Goal: Feedback & Contribution: Contribute content

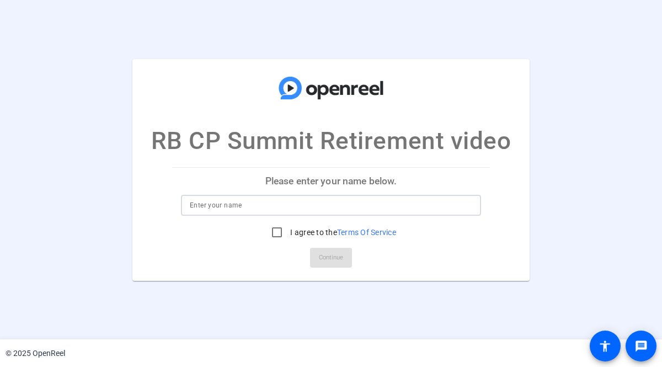
click at [358, 208] on input at bounding box center [331, 204] width 282 height 13
type input "[PERSON_NAME]"
click at [284, 230] on input "I agree to the Terms Of Service" at bounding box center [277, 232] width 22 height 22
checkbox input "true"
click at [336, 258] on span "Continue" at bounding box center [331, 257] width 24 height 17
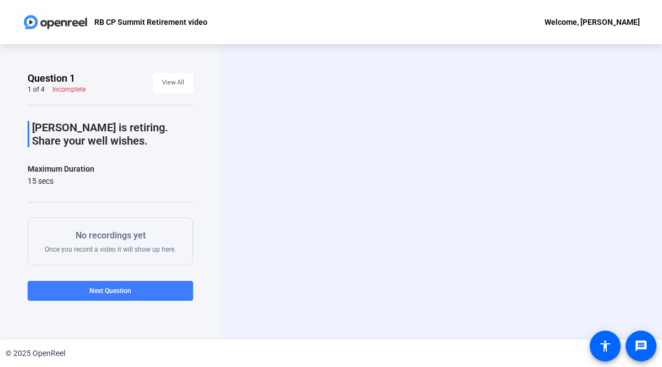
click at [125, 289] on span "Next Question" at bounding box center [110, 291] width 42 height 8
click at [77, 291] on span "Previous Question" at bounding box center [66, 291] width 54 height 8
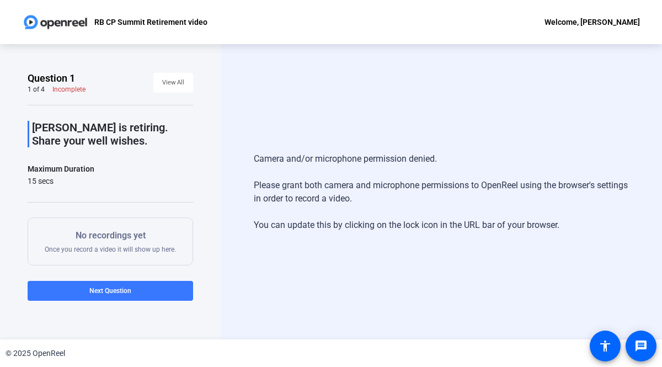
click at [120, 233] on p "No recordings yet" at bounding box center [110, 235] width 131 height 13
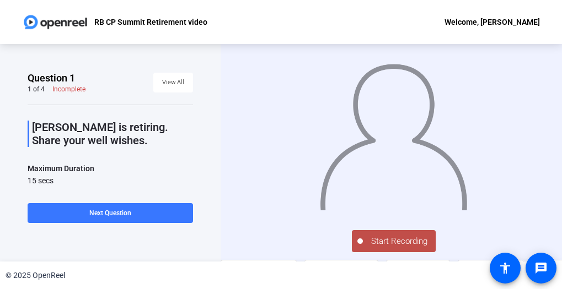
click at [397, 240] on span "Start Recording" at bounding box center [399, 241] width 73 height 13
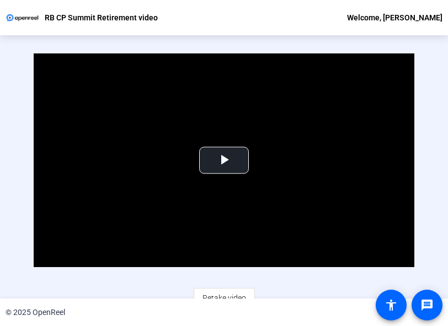
scroll to position [53, 0]
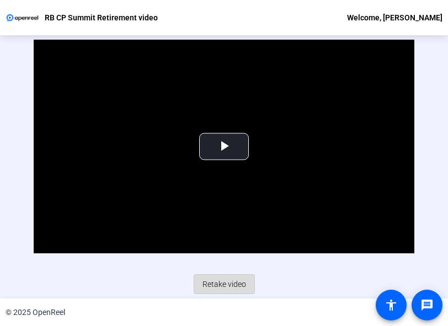
click at [224, 278] on span "Retake video" at bounding box center [224, 284] width 44 height 21
click at [234, 280] on span "Retake video" at bounding box center [224, 284] width 44 height 21
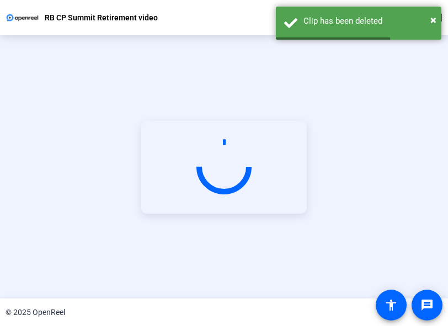
scroll to position [125, 0]
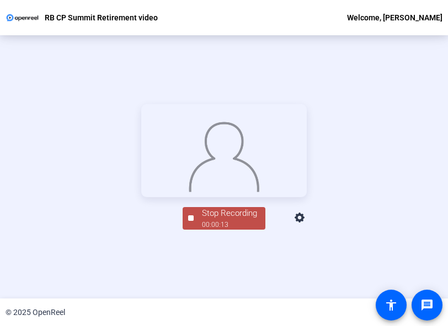
click at [244, 220] on div "Stop Recording" at bounding box center [229, 213] width 55 height 13
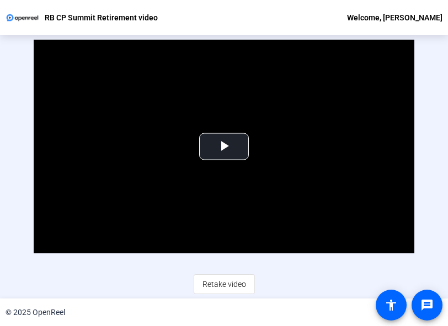
scroll to position [50, 0]
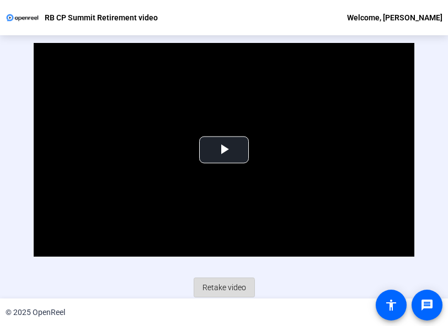
click at [221, 287] on span "Retake video" at bounding box center [224, 287] width 44 height 21
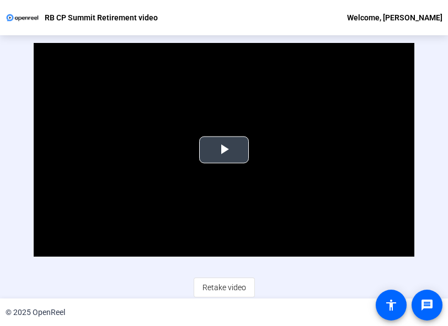
click at [224, 150] on span "Video Player" at bounding box center [224, 150] width 0 height 0
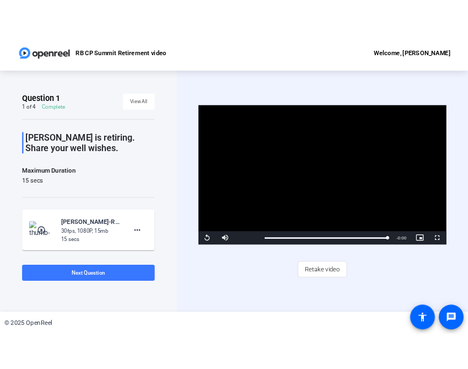
scroll to position [0, 0]
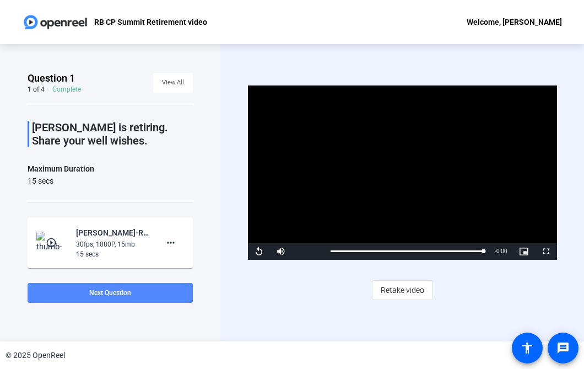
click at [123, 289] on span "Next Question" at bounding box center [110, 293] width 42 height 8
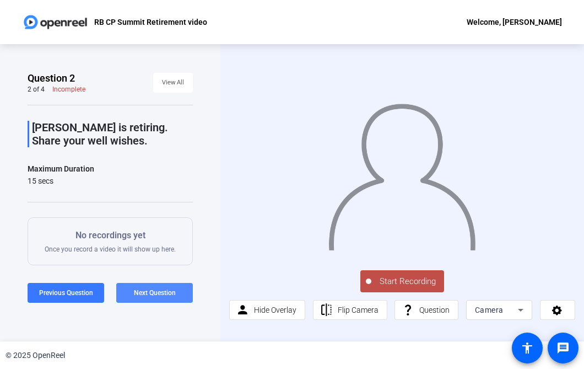
click at [153, 295] on span "Next Question" at bounding box center [155, 293] width 42 height 8
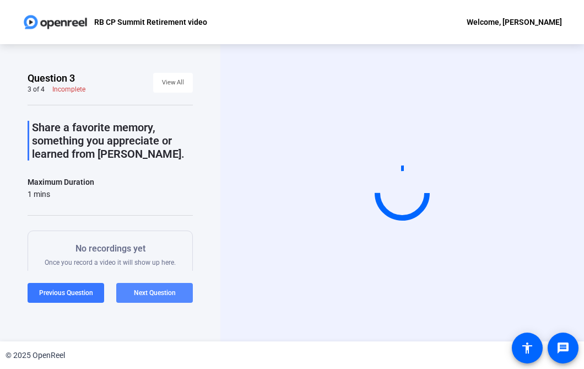
click at [151, 286] on span at bounding box center [154, 293] width 77 height 26
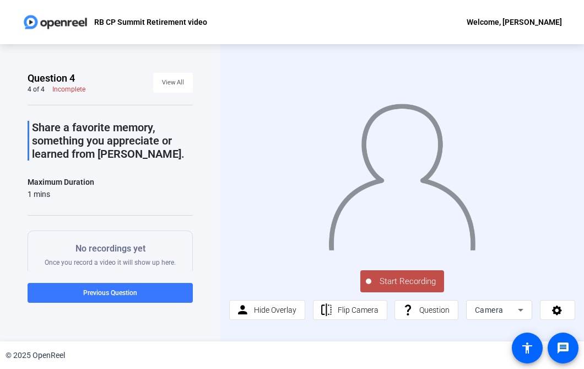
click at [416, 281] on span "Start Recording" at bounding box center [408, 281] width 73 height 13
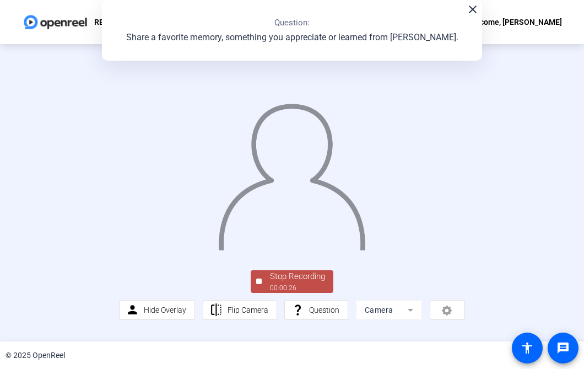
click at [289, 293] on div "00:00:26" at bounding box center [297, 288] width 55 height 10
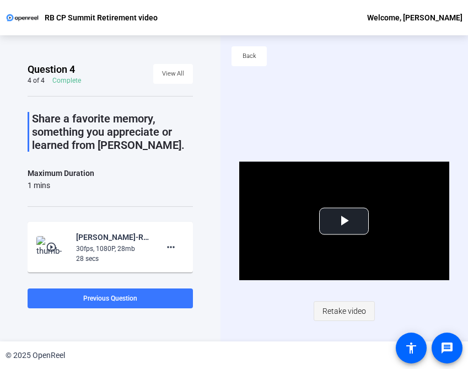
click at [340, 307] on span "Retake video" at bounding box center [345, 310] width 44 height 21
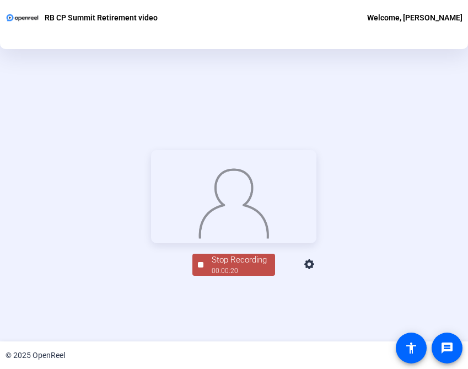
scroll to position [121, 0]
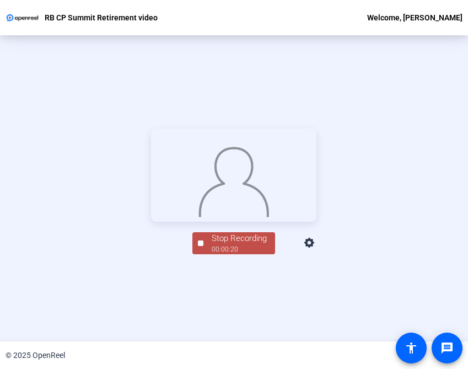
click at [217, 245] on div "Stop Recording" at bounding box center [239, 238] width 55 height 13
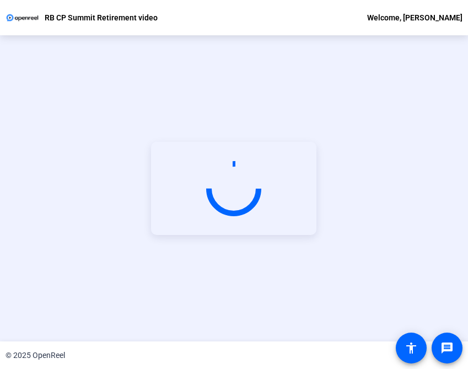
scroll to position [46, 0]
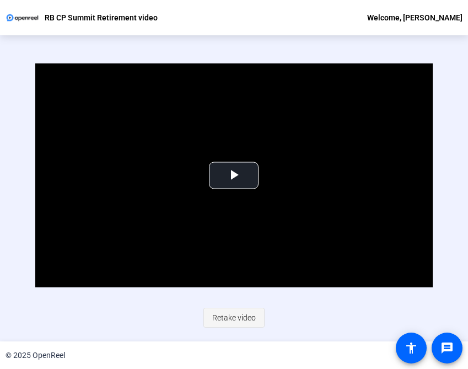
click at [233, 317] on span "Retake video" at bounding box center [234, 317] width 44 height 21
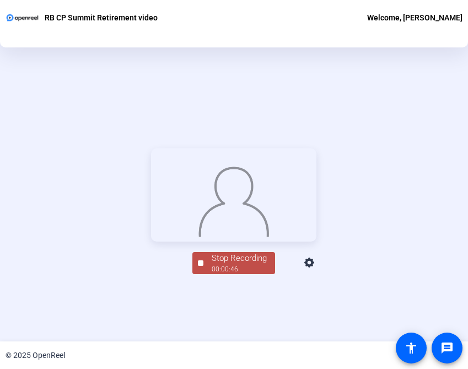
scroll to position [112, 0]
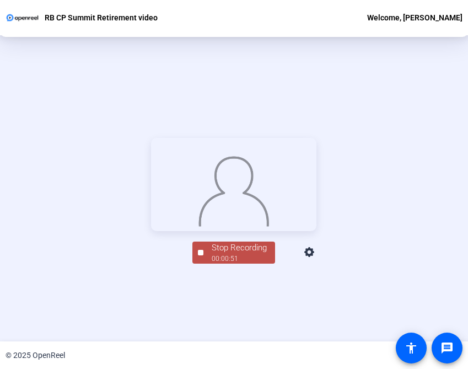
click at [233, 264] on div "00:00:51" at bounding box center [239, 259] width 55 height 10
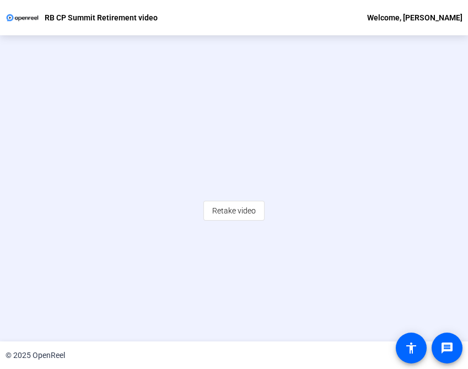
scroll to position [20, 0]
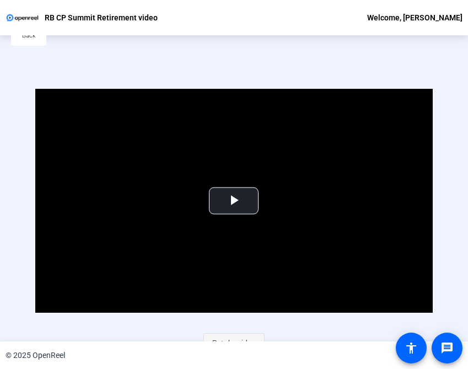
click at [232, 336] on span "Retake video" at bounding box center [234, 342] width 44 height 21
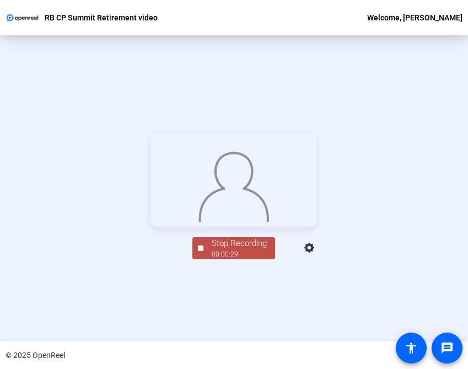
scroll to position [125, 0]
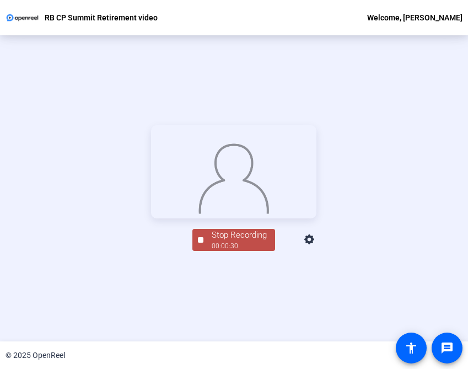
click at [208, 251] on span "Stop Recording 00:00:30" at bounding box center [239, 240] width 72 height 23
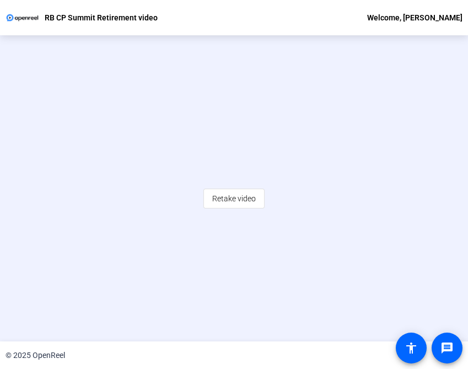
scroll to position [49, 0]
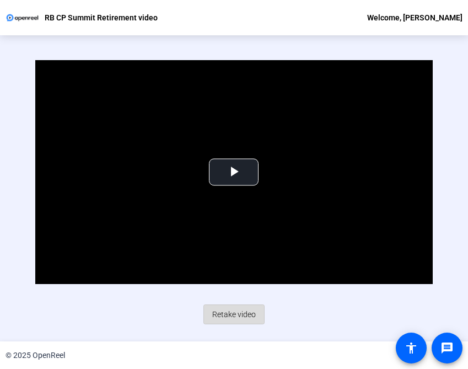
click at [229, 312] on span "Retake video" at bounding box center [234, 314] width 44 height 21
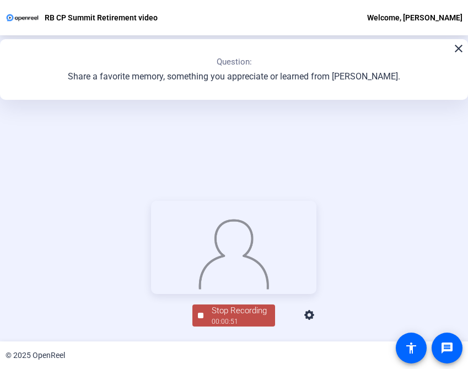
scroll to position [125, 0]
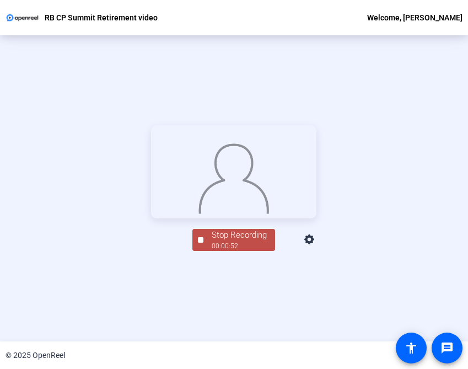
click at [216, 251] on div "00:00:52" at bounding box center [239, 246] width 55 height 10
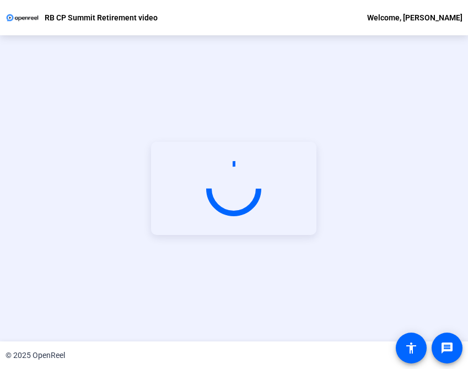
scroll to position [49, 0]
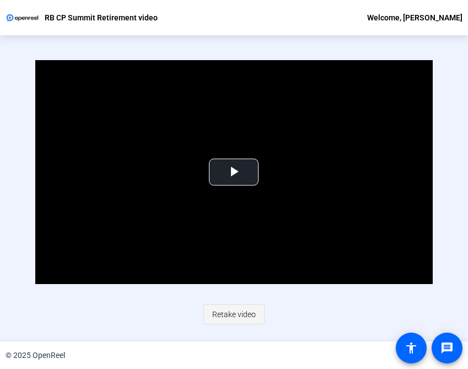
click at [230, 312] on span "Retake video" at bounding box center [234, 314] width 44 height 21
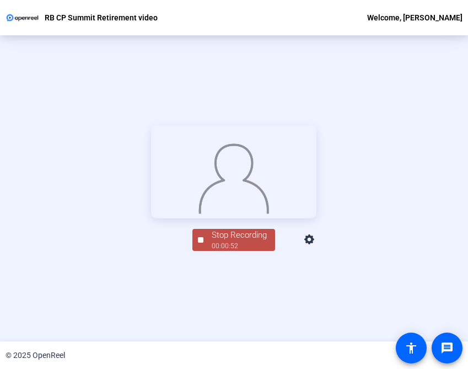
click at [212, 251] on div "00:00:52" at bounding box center [239, 246] width 55 height 10
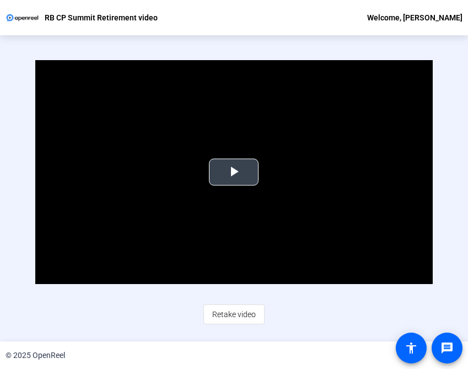
click at [234, 172] on span "Video Player" at bounding box center [234, 172] width 0 height 0
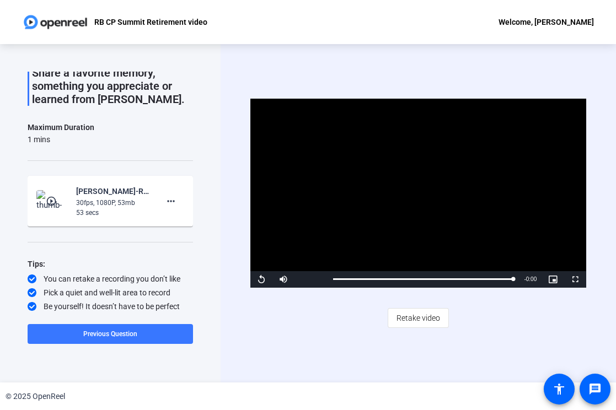
scroll to position [0, 0]
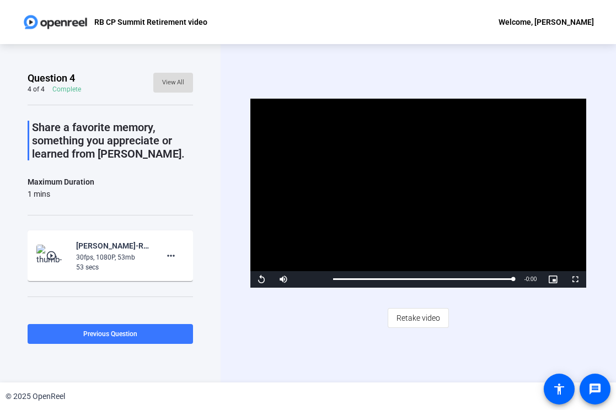
click at [170, 80] on span "View All" at bounding box center [173, 82] width 22 height 17
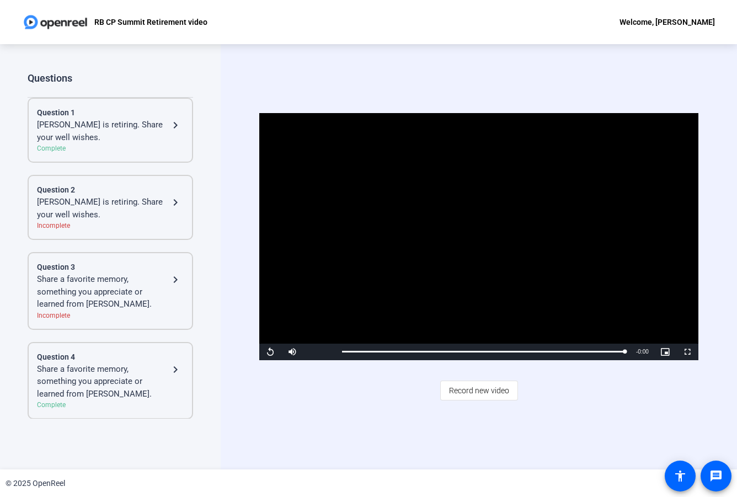
scroll to position [1, 0]
click at [174, 366] on mat-icon "navigate_next" at bounding box center [175, 368] width 13 height 13
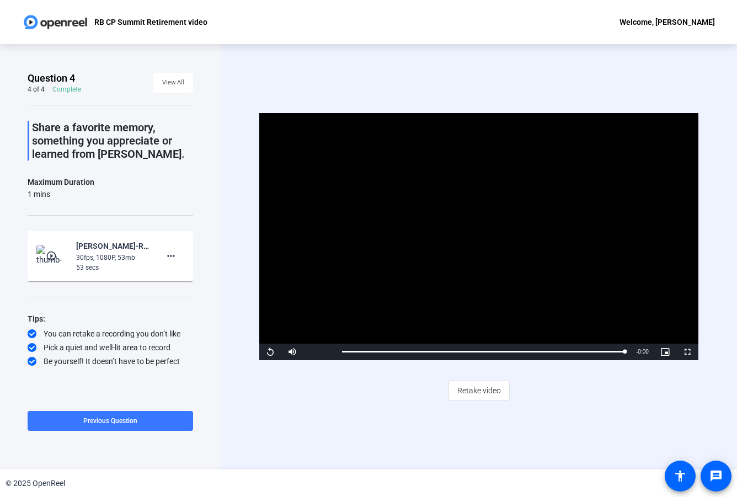
scroll to position [0, 0]
click at [185, 84] on span at bounding box center [173, 82] width 40 height 26
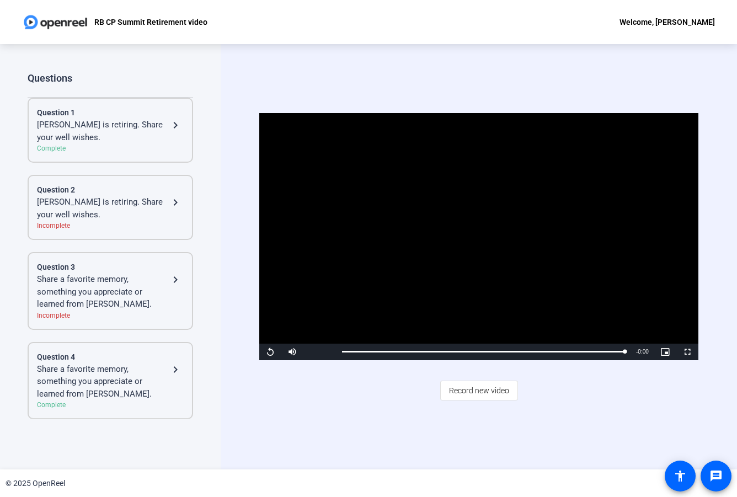
click at [129, 213] on div "[PERSON_NAME] is retiring. Share your well wishes." at bounding box center [103, 208] width 132 height 25
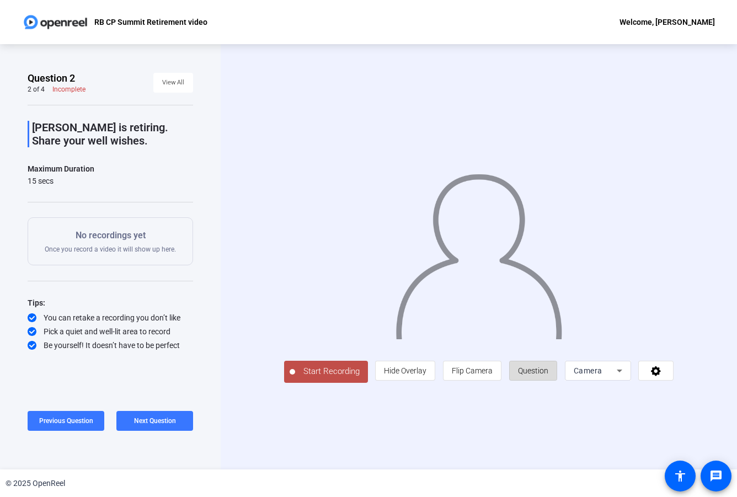
click at [548, 366] on span "Question" at bounding box center [533, 370] width 30 height 9
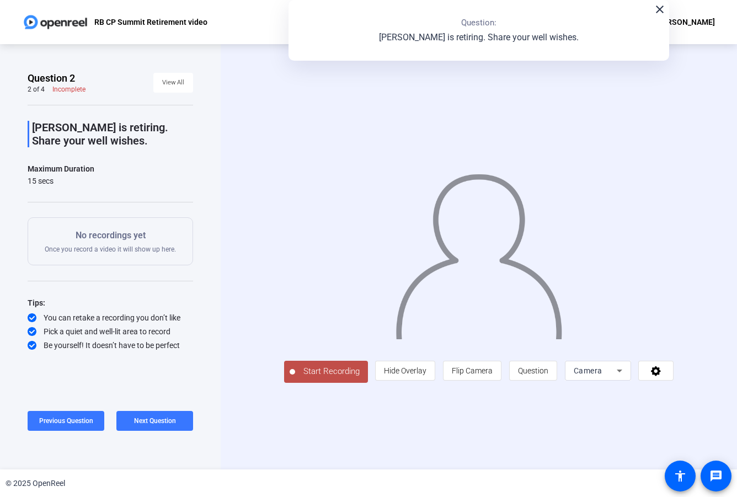
click at [622, 366] on icon at bounding box center [619, 370] width 6 height 3
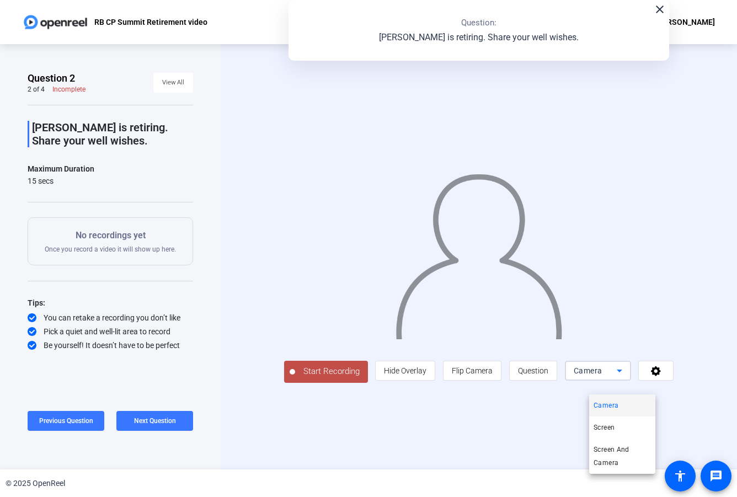
click at [661, 366] on div at bounding box center [368, 248] width 737 height 497
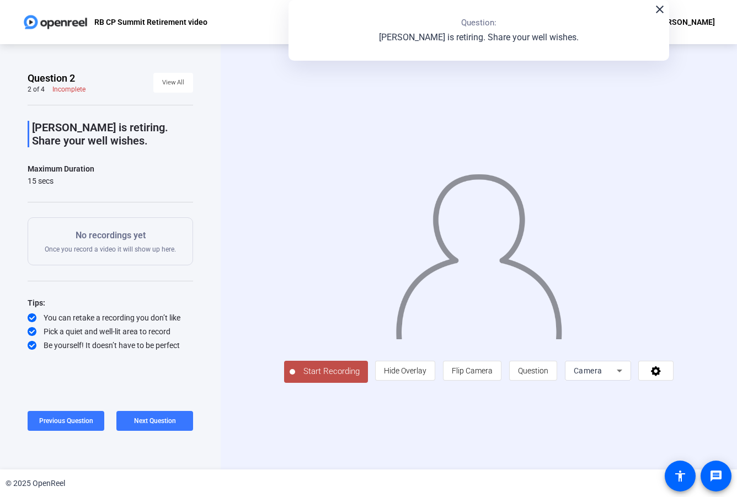
click at [322, 366] on span "Start Recording" at bounding box center [331, 371] width 73 height 13
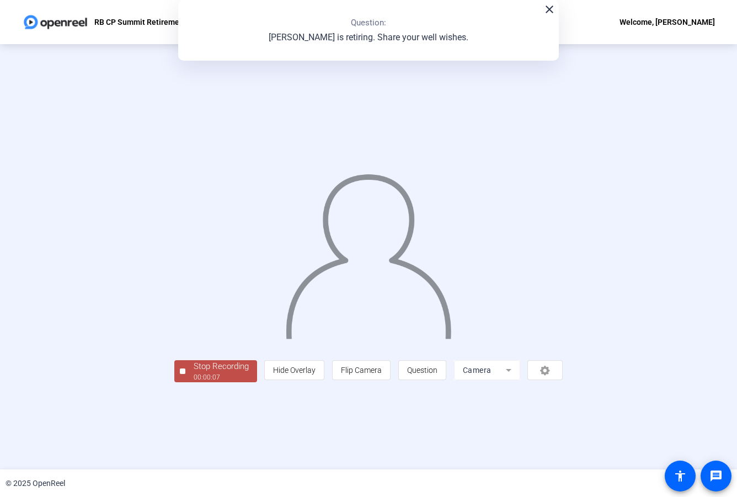
click at [194, 366] on div "00:00:07" at bounding box center [221, 377] width 55 height 10
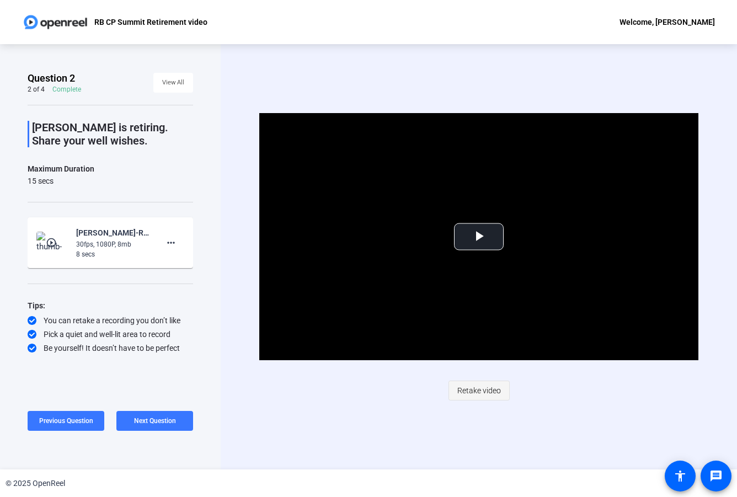
click at [485, 366] on span "Retake video" at bounding box center [479, 390] width 44 height 21
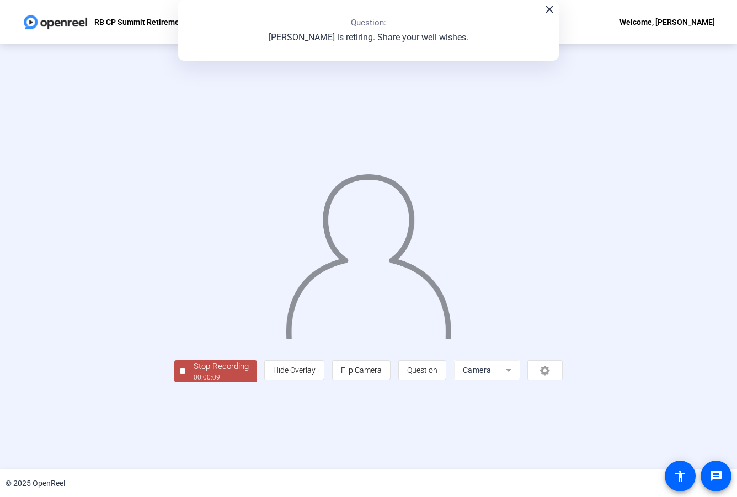
click at [194, 366] on div "Stop Recording" at bounding box center [221, 366] width 55 height 13
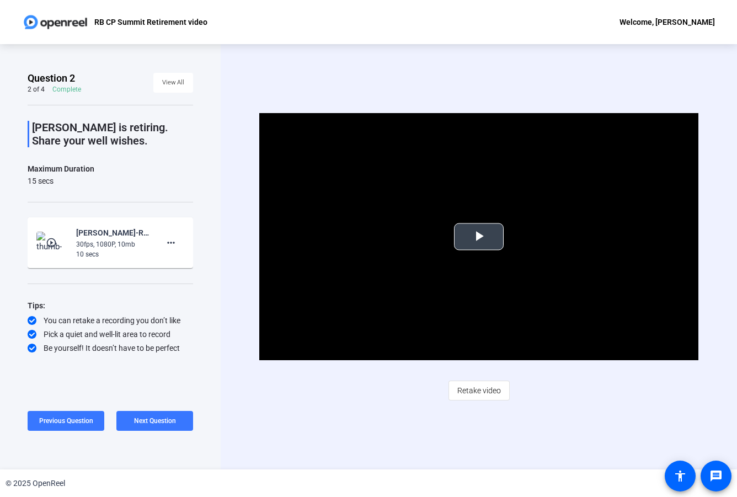
click at [479, 237] on span "Video Player" at bounding box center [479, 237] width 0 height 0
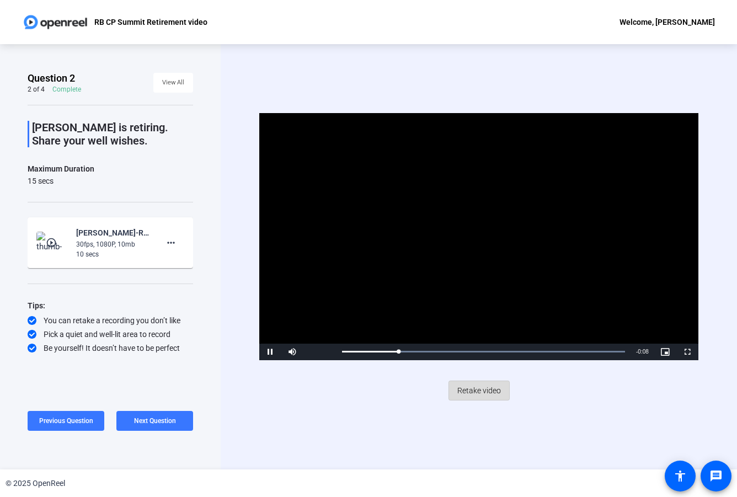
click at [471, 366] on span "Retake video" at bounding box center [479, 390] width 44 height 21
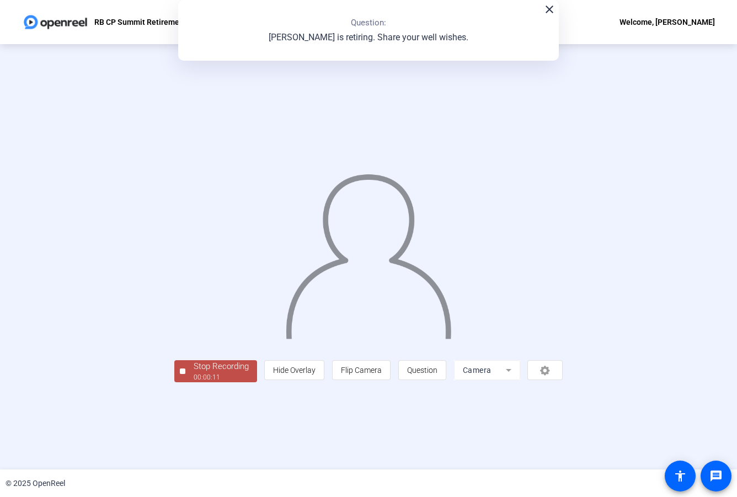
click at [194, 366] on div "Stop Recording" at bounding box center [221, 366] width 55 height 13
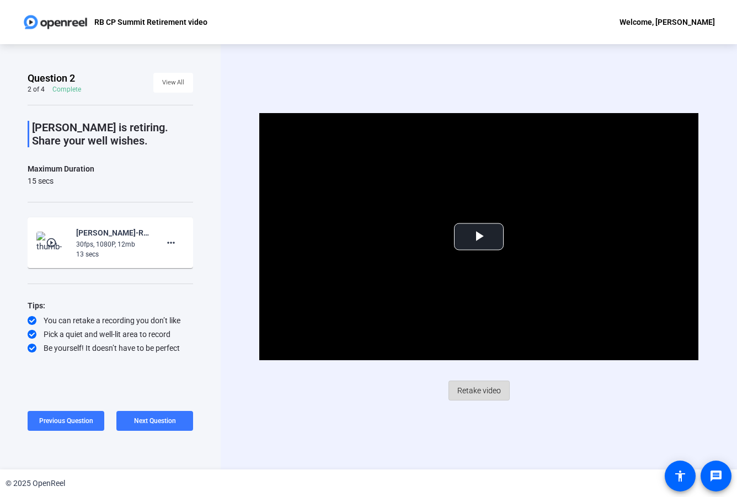
click at [479, 366] on span "Retake video" at bounding box center [479, 390] width 44 height 21
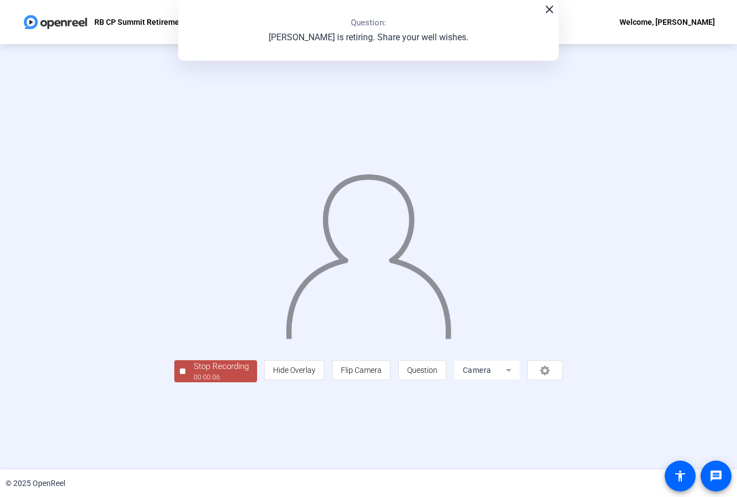
click at [194, 366] on div "00:00:06" at bounding box center [221, 377] width 55 height 10
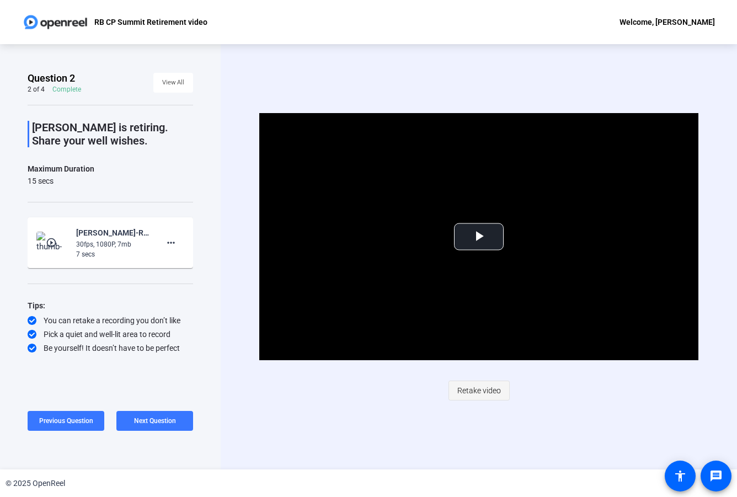
click at [470, 366] on span "Retake video" at bounding box center [479, 390] width 44 height 21
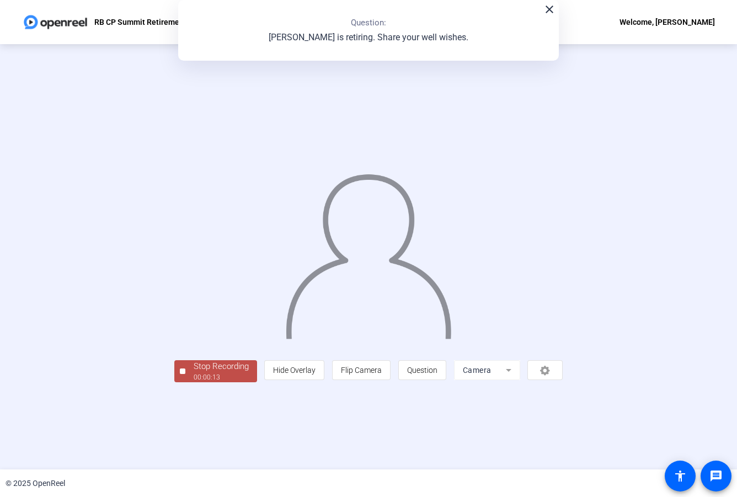
click at [194, 366] on div "00:00:13" at bounding box center [221, 377] width 55 height 10
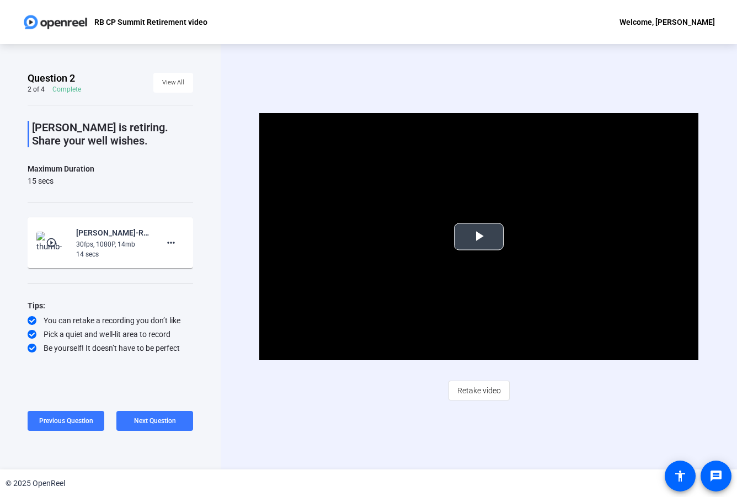
click at [479, 237] on span "Video Player" at bounding box center [479, 237] width 0 height 0
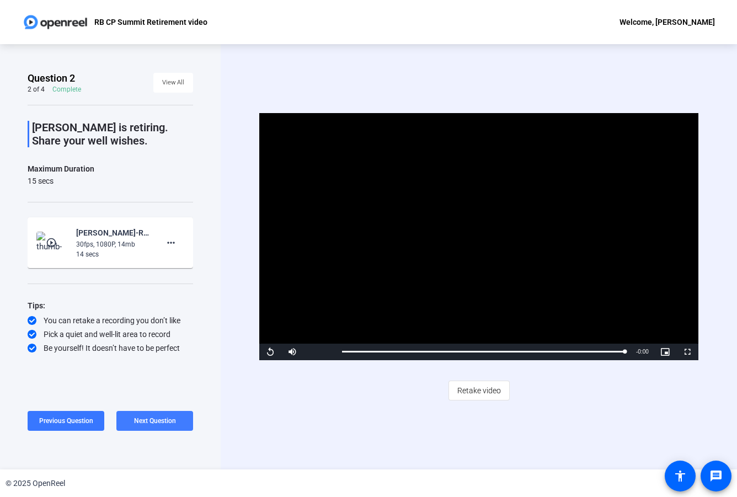
click at [159, 366] on span "Next Question" at bounding box center [155, 421] width 42 height 8
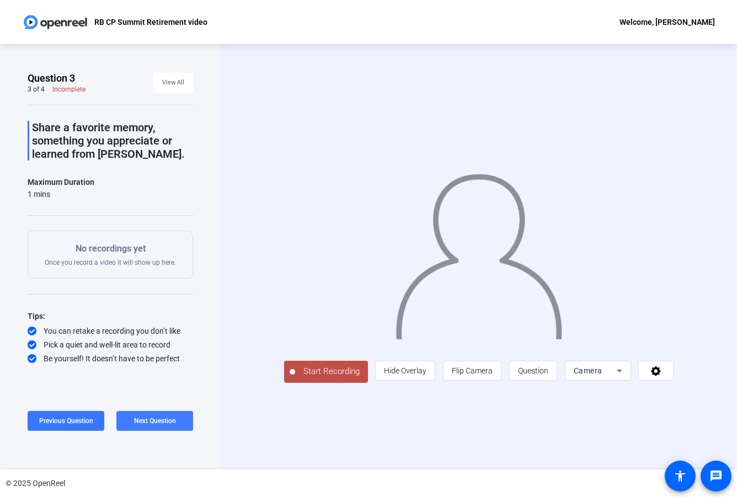
click at [160, 366] on span "Next Question" at bounding box center [155, 421] width 42 height 8
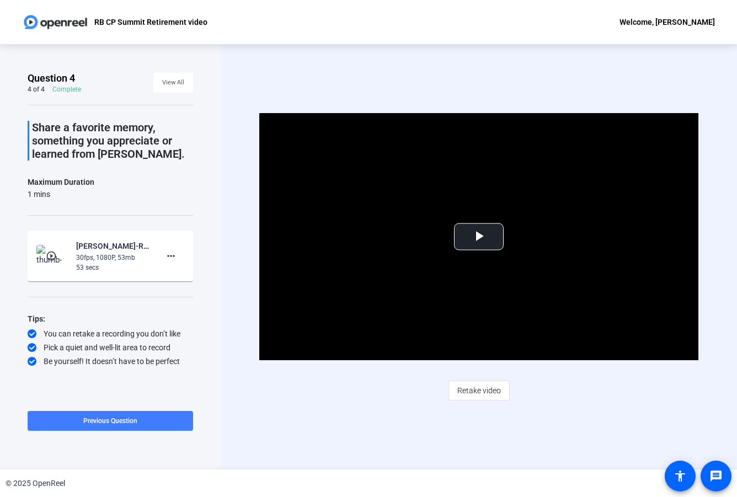
click at [137, 366] on span "Previous Question" at bounding box center [110, 421] width 54 height 8
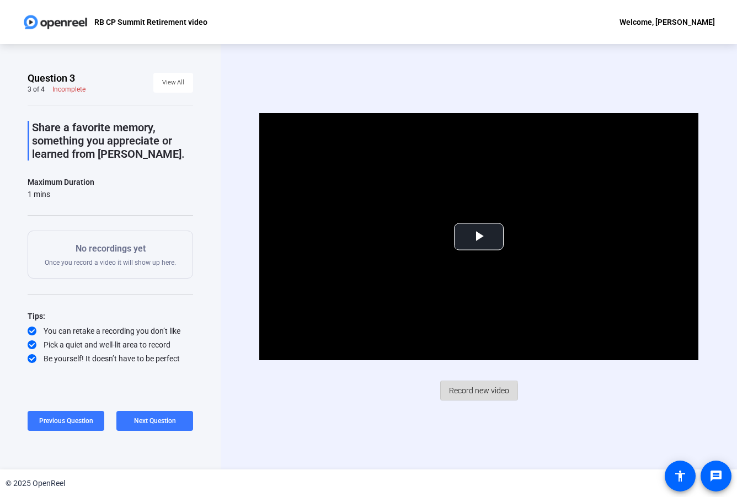
click at [459, 366] on span "Record new video" at bounding box center [479, 390] width 60 height 21
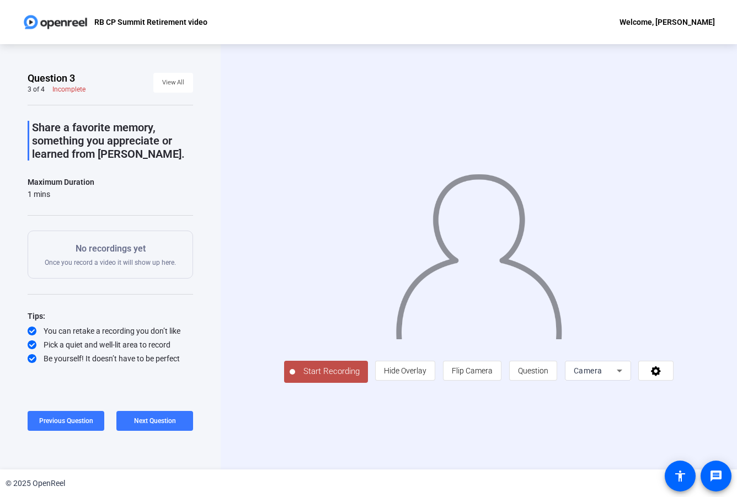
click at [319, 366] on span "Start Recording" at bounding box center [331, 371] width 73 height 13
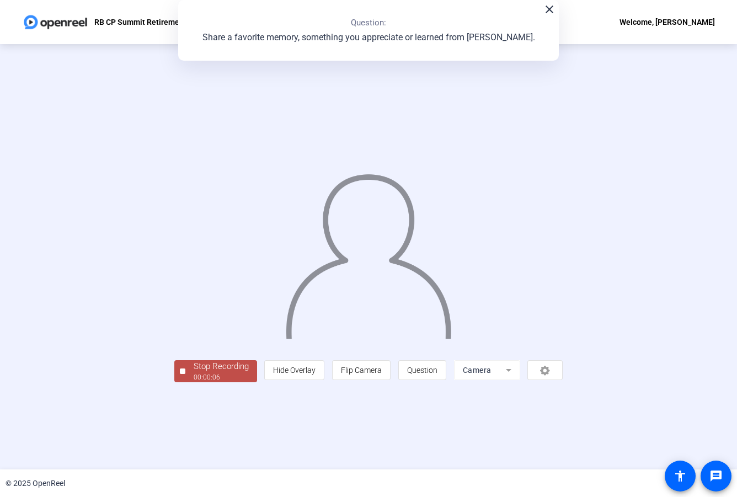
click at [194, 366] on div "Stop Recording" at bounding box center [221, 366] width 55 height 13
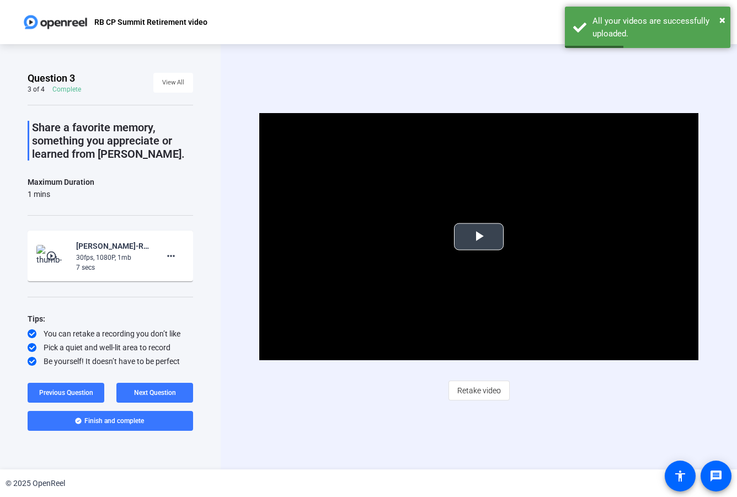
click at [479, 237] on span "Video Player" at bounding box center [479, 237] width 0 height 0
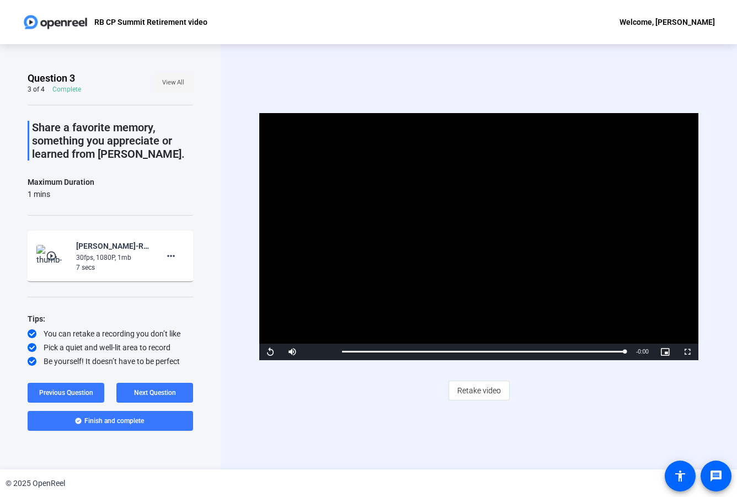
click at [179, 78] on span "View All" at bounding box center [173, 82] width 22 height 17
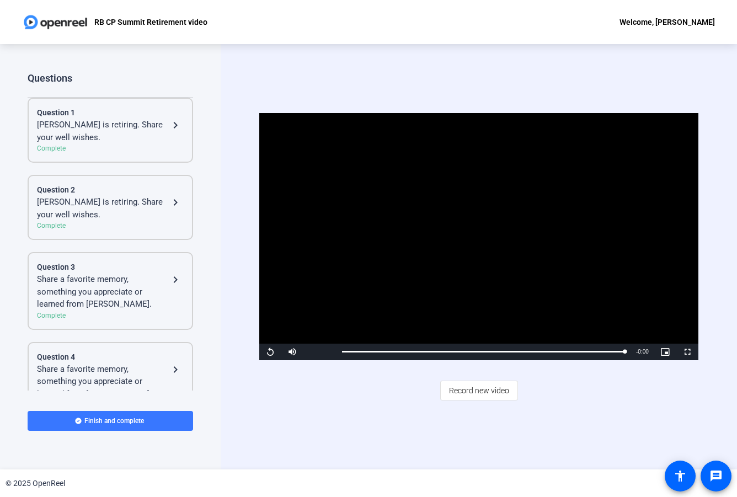
click at [92, 131] on div "[PERSON_NAME] is retiring. Share your well wishes." at bounding box center [103, 131] width 132 height 25
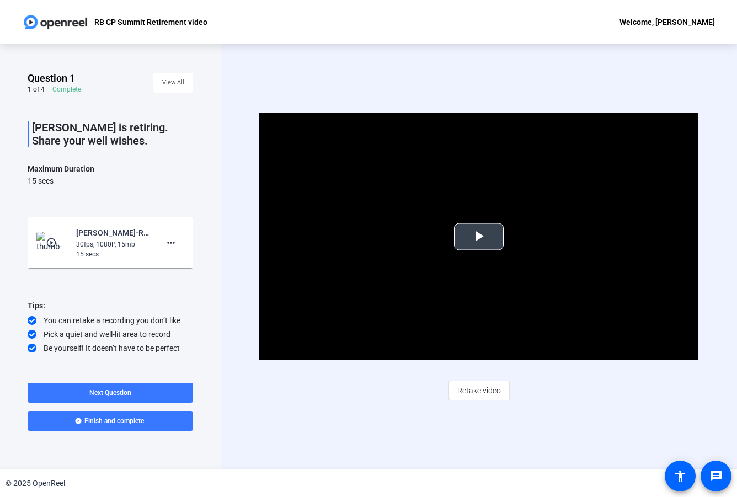
click at [479, 237] on span "Video Player" at bounding box center [479, 237] width 0 height 0
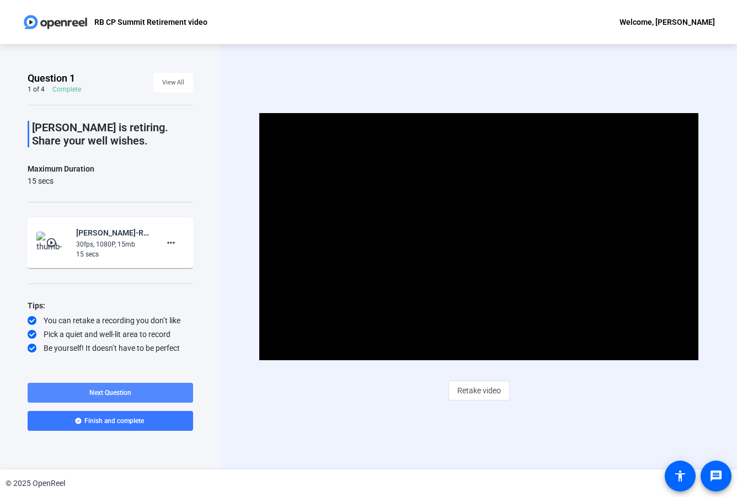
click at [153, 366] on span at bounding box center [110, 392] width 165 height 26
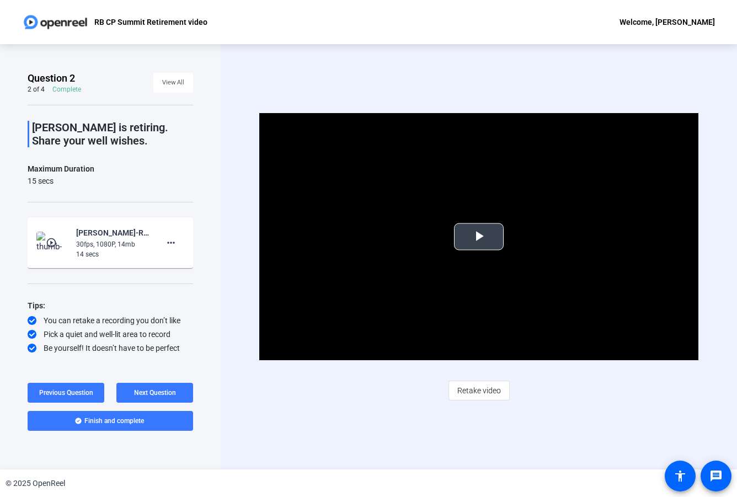
click at [479, 237] on span "Video Player" at bounding box center [479, 237] width 0 height 0
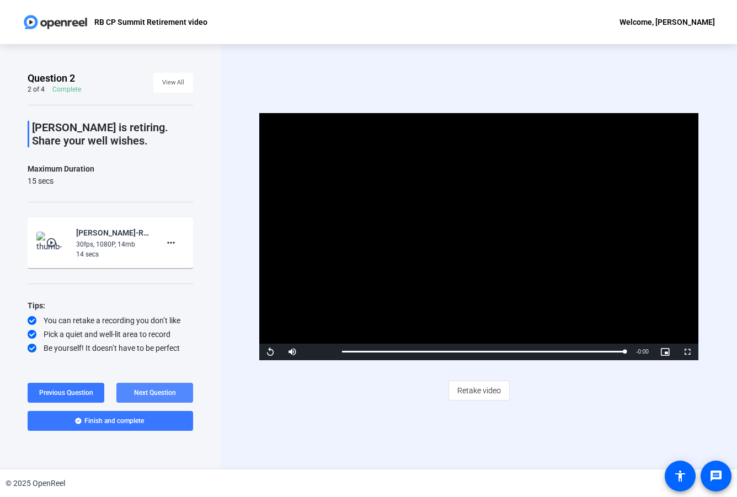
click at [154, 366] on span "Next Question" at bounding box center [155, 393] width 42 height 8
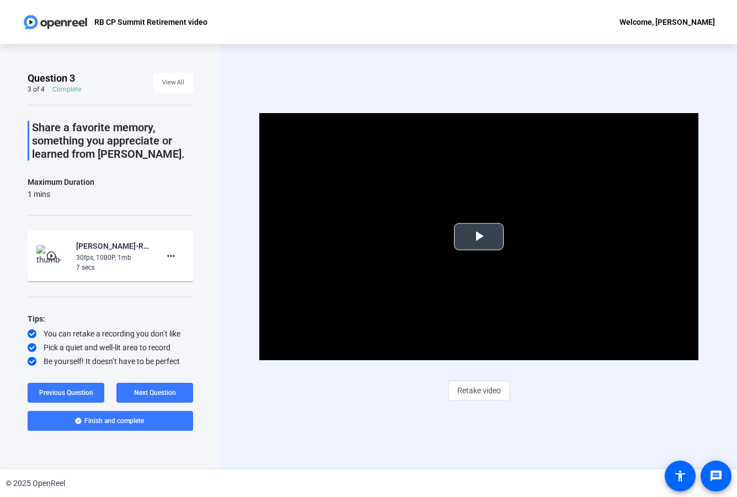
click at [479, 237] on span "Video Player" at bounding box center [479, 237] width 0 height 0
click at [153, 366] on span "Next Question" at bounding box center [155, 393] width 42 height 8
click at [479, 237] on span "Video Player" at bounding box center [479, 237] width 0 height 0
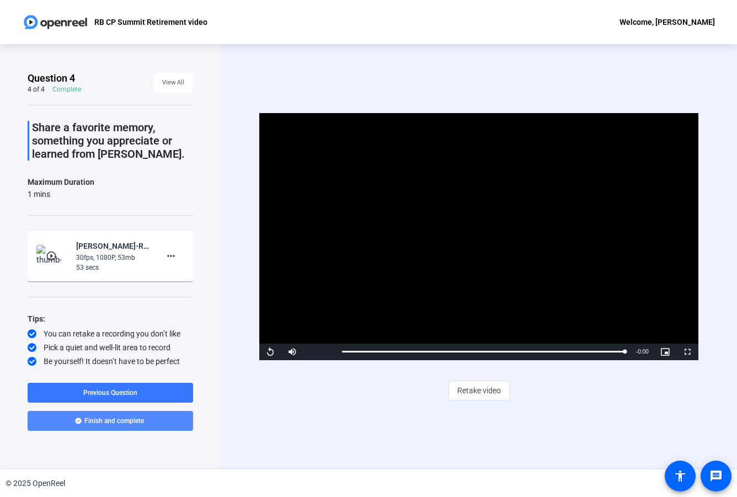
click at [98, 366] on span "Finish and complete" at bounding box center [114, 420] width 60 height 9
